Goal: Task Accomplishment & Management: Complete application form

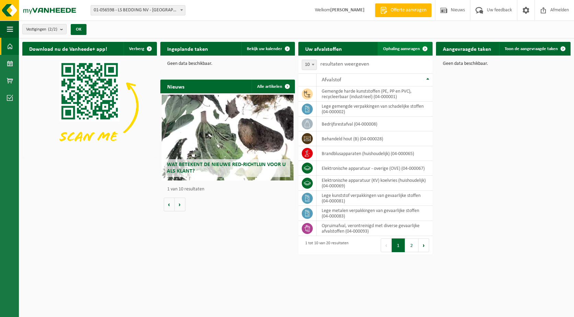
click at [402, 48] on span "Ophaling aanvragen" at bounding box center [401, 49] width 37 height 4
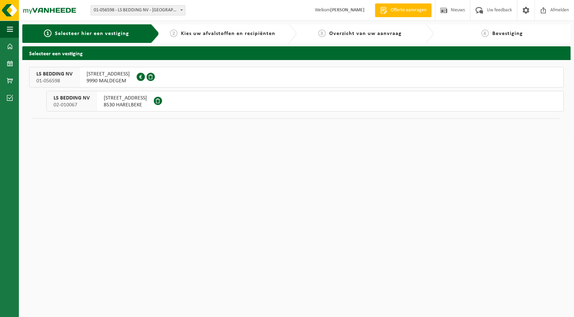
click at [124, 78] on span "9990 MALDEGEM" at bounding box center [108, 81] width 43 height 7
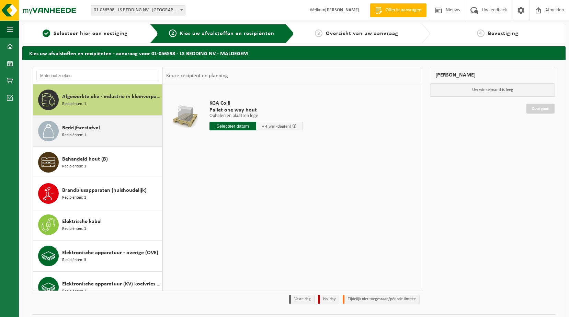
click at [99, 132] on div "Bedrijfsrestafval Recipiënten: 1" at bounding box center [111, 131] width 98 height 21
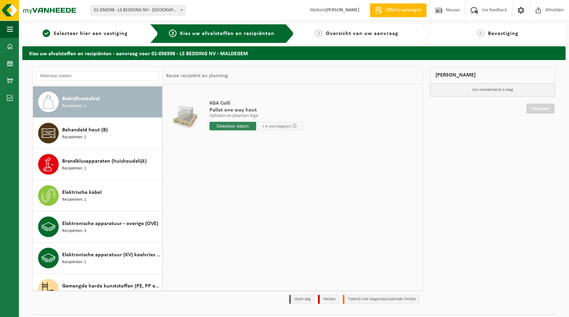
scroll to position [31, 0]
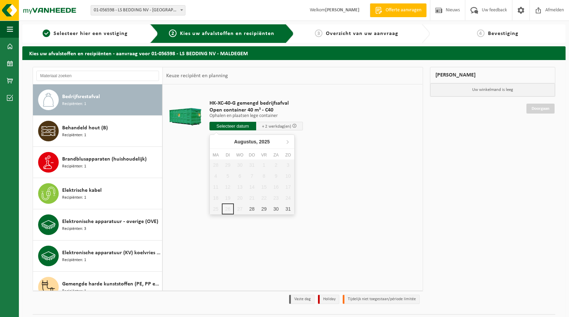
click at [240, 127] on input "text" at bounding box center [232, 126] width 47 height 9
click at [251, 210] on div "28" at bounding box center [252, 209] width 12 height 11
type input "Van 2025-08-28"
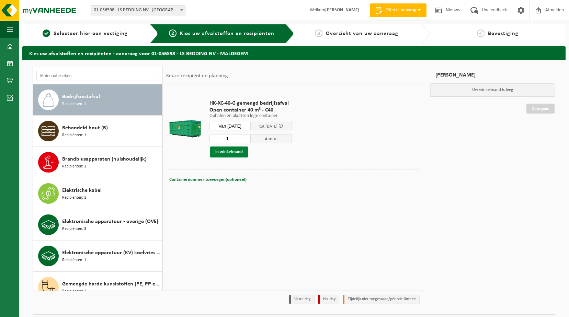
click at [227, 148] on button "In winkelmand" at bounding box center [229, 152] width 38 height 11
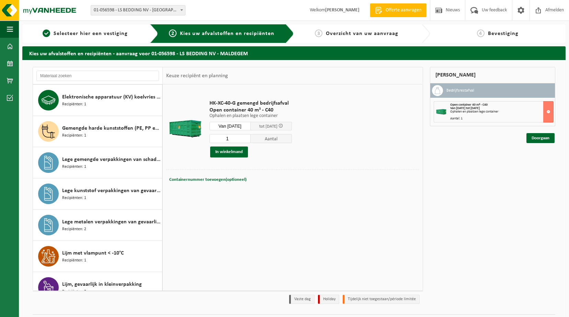
scroll to position [203, 0]
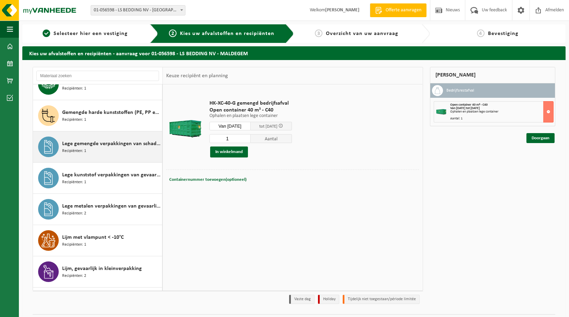
click at [124, 150] on div "Lege gemengde verpakkingen van schadelijke stoffen Recipiënten: 1" at bounding box center [111, 147] width 98 height 21
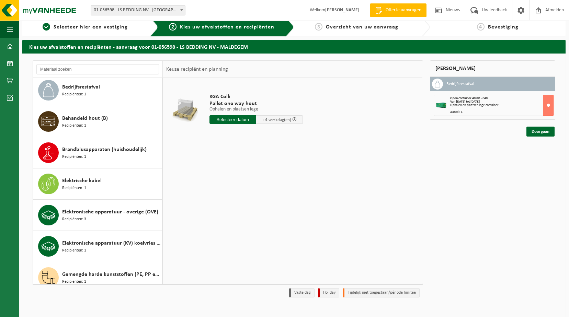
scroll to position [0, 0]
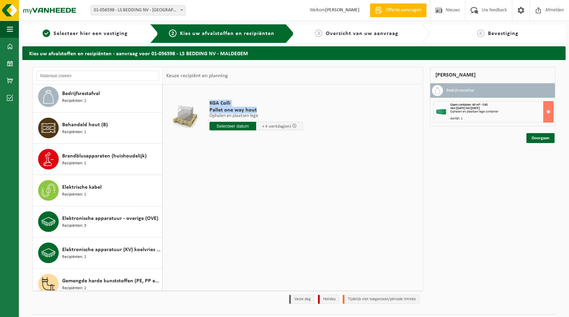
drag, startPoint x: 207, startPoint y: 102, endPoint x: 258, endPoint y: 112, distance: 51.8
click at [258, 112] on div "KGA Colli Pallet one way hout Ophalen en plaatsen lege Ophalen en plaatsen lege…" at bounding box center [256, 117] width 100 height 48
drag, startPoint x: 258, startPoint y: 112, endPoint x: 266, endPoint y: 110, distance: 8.0
click at [266, 110] on span "Pallet one way hout" at bounding box center [255, 110] width 93 height 7
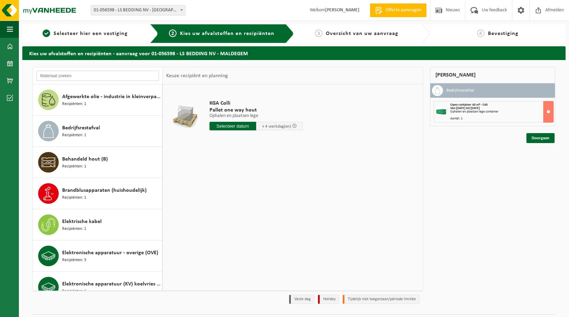
click at [72, 77] on input "text" at bounding box center [97, 76] width 123 height 10
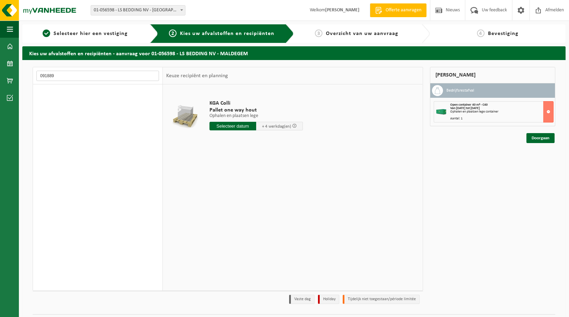
type input "091889"
click at [72, 77] on input "091889" at bounding box center [97, 76] width 123 height 10
drag, startPoint x: 72, startPoint y: 77, endPoint x: 20, endPoint y: 73, distance: 52.7
click at [20, 73] on div "Kies uw afvalstoffen en recipiënten - aanvraag voor 01-056598 - LS BEDDING NV -…" at bounding box center [294, 189] width 550 height 286
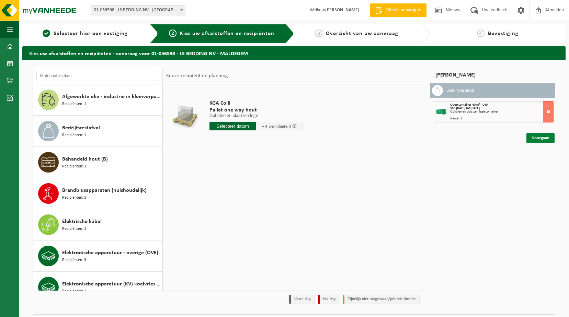
click at [542, 138] on link "Doorgaan" at bounding box center [540, 138] width 28 height 10
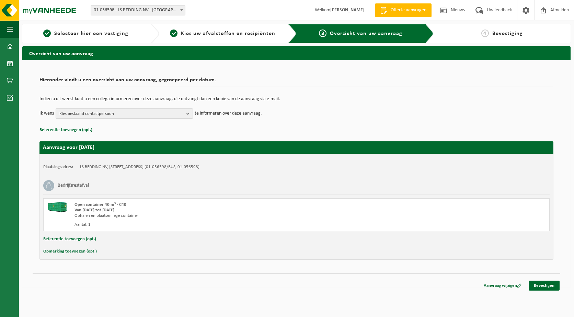
click at [107, 115] on span "Kies bestaand contactpersoon" at bounding box center [121, 114] width 124 height 10
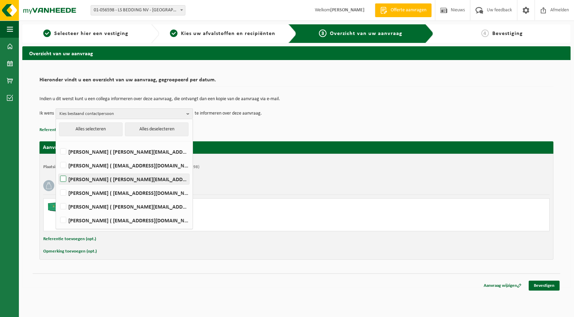
click at [111, 181] on label "FRANK LATEUR ( frankl@lsbedding.com )" at bounding box center [124, 179] width 130 height 10
click at [58, 171] on input "FRANK LATEUR ( frankl@lsbedding.com )" at bounding box center [57, 170] width 0 height 0
checkbox input "true"
click at [151, 192] on label "Koen Maenhout ( koen@lsbedding.com )" at bounding box center [124, 193] width 130 height 10
click at [58, 184] on input "Koen Maenhout ( koen@lsbedding.com )" at bounding box center [57, 184] width 0 height 0
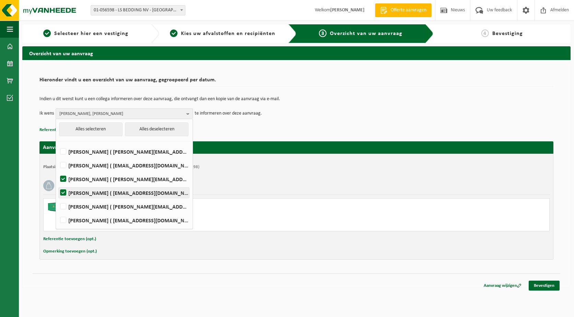
click at [151, 192] on label "Koen Maenhout ( koen@lsbedding.com )" at bounding box center [124, 193] width 130 height 10
click at [58, 184] on input "Koen Maenhout ( koen@lsbedding.com )" at bounding box center [57, 184] width 0 height 0
click at [151, 192] on label "Koen Maenhout ( koen@lsbedding.com )" at bounding box center [124, 193] width 130 height 10
click at [58, 184] on input "Koen Maenhout ( koen@lsbedding.com )" at bounding box center [57, 184] width 0 height 0
checkbox input "true"
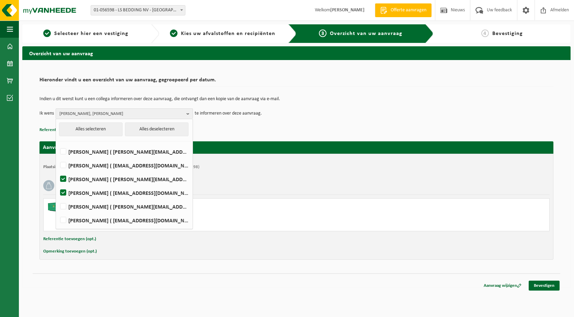
click at [308, 121] on div "Indien u dit wenst kunt u een collega informeren over deze aanvraag, die ontvan…" at bounding box center [296, 108] width 514 height 36
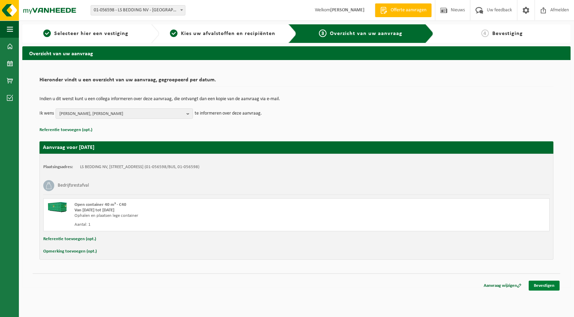
click at [543, 285] on link "Bevestigen" at bounding box center [544, 286] width 31 height 10
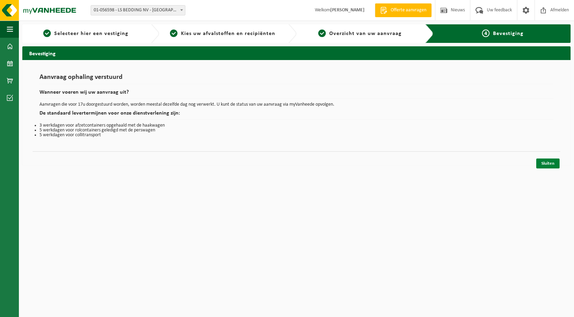
click at [543, 164] on link "Sluiten" at bounding box center [547, 164] width 23 height 10
